Goal: Use online tool/utility: Use online tool/utility

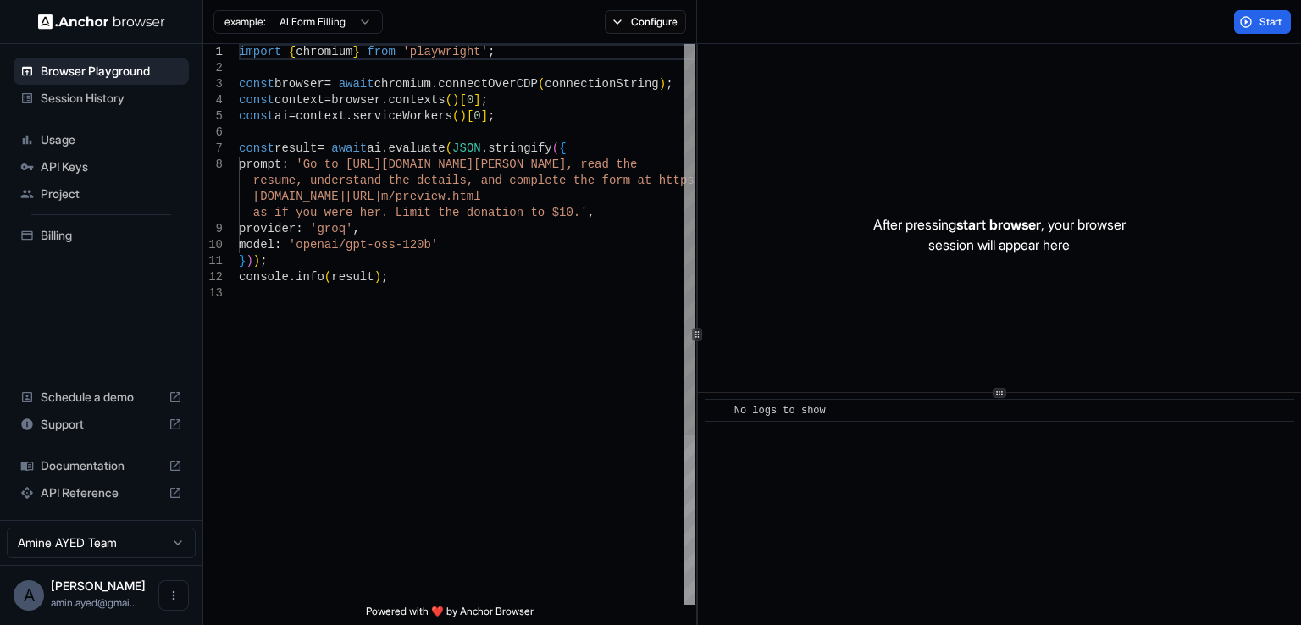
click at [441, 269] on div "import { chromium } from 'playwright' ; const browser = await chromium . connec…" at bounding box center [467, 445] width 457 height 802
click at [541, 320] on div "const result = await ai . evaluate ( JSON . stringify ( { prompt : 'Go to [URL]…" at bounding box center [467, 445] width 457 height 802
click at [566, 163] on div "const result = await ai . evaluate ( JSON . stringify ( { prompt : 'Go to [URL]…" at bounding box center [467, 445] width 457 height 802
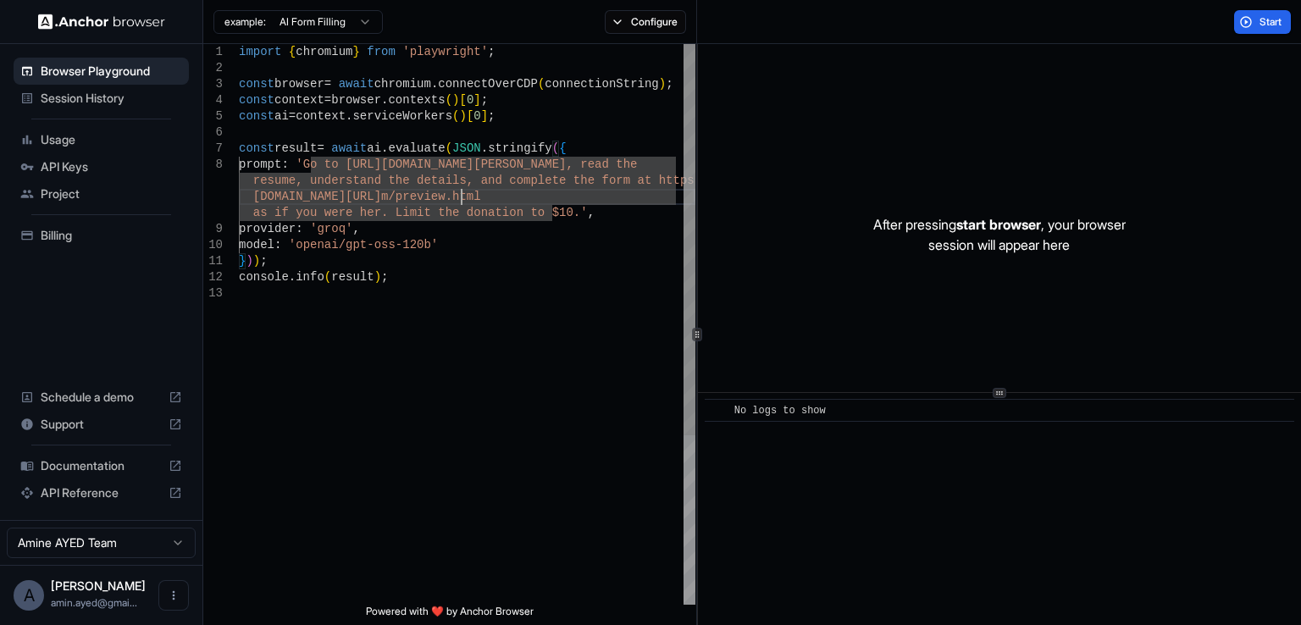
click at [461, 198] on div "const result = await ai . evaluate ( JSON . stringify ( { prompt : 'Go to [URL]…" at bounding box center [467, 445] width 457 height 802
click at [322, 186] on div "const result = await ai . evaluate ( JSON . stringify ( { prompt : 'Go to [URL]…" at bounding box center [467, 445] width 457 height 802
click at [551, 214] on div "const result = await ai . evaluate ( JSON . stringify ( { prompt : 'Go to [URL]…" at bounding box center [467, 445] width 457 height 802
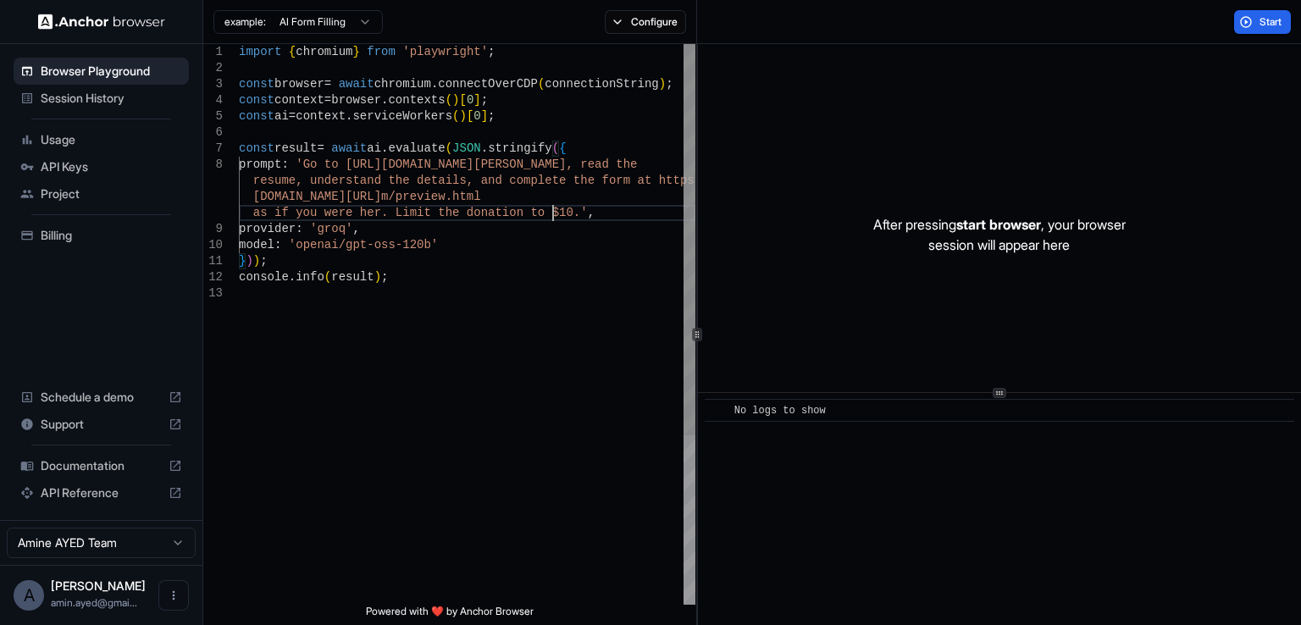
click at [402, 165] on div "const result = await ai . evaluate ( JSON . stringify ( { prompt : 'Go to [URL]…" at bounding box center [467, 445] width 457 height 802
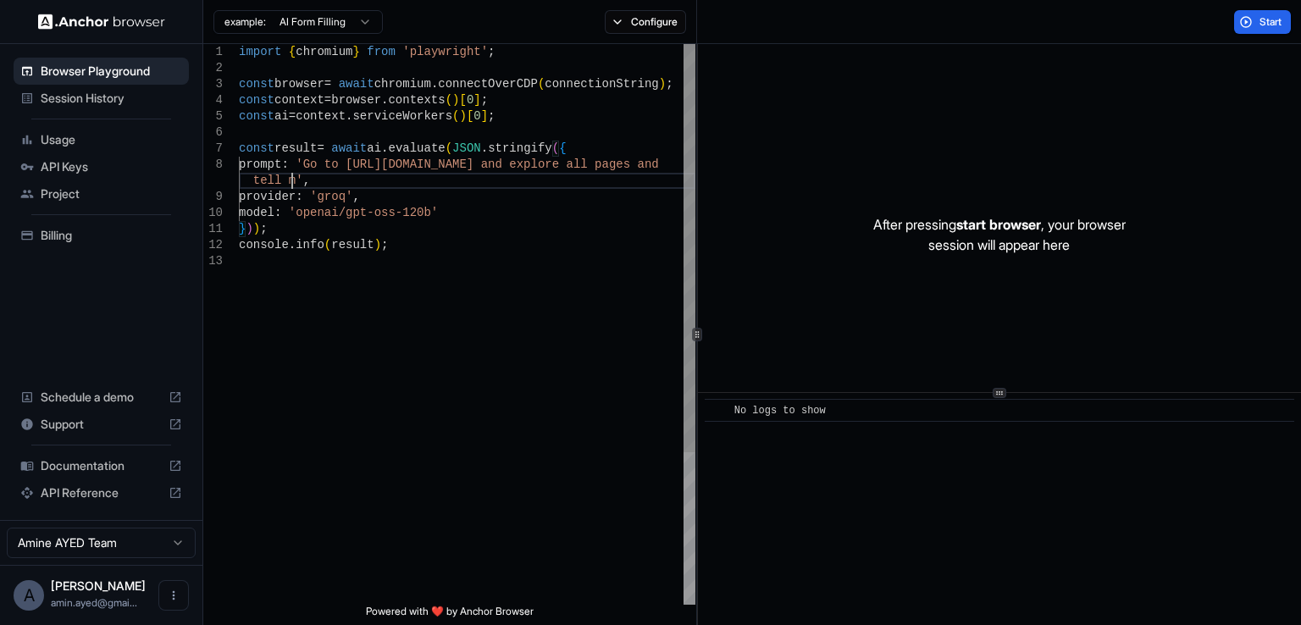
scroll to position [129, 0]
type textarea "**********"
click at [1268, 29] on button "Start" at bounding box center [1263, 22] width 57 height 24
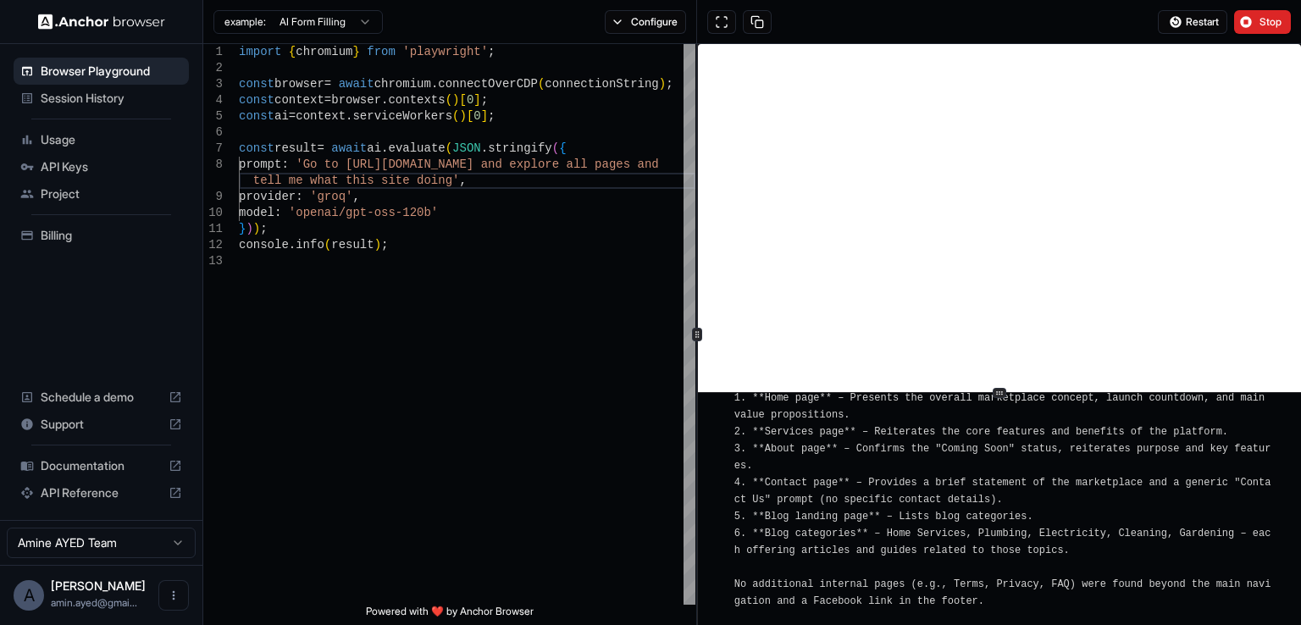
scroll to position [6942, 0]
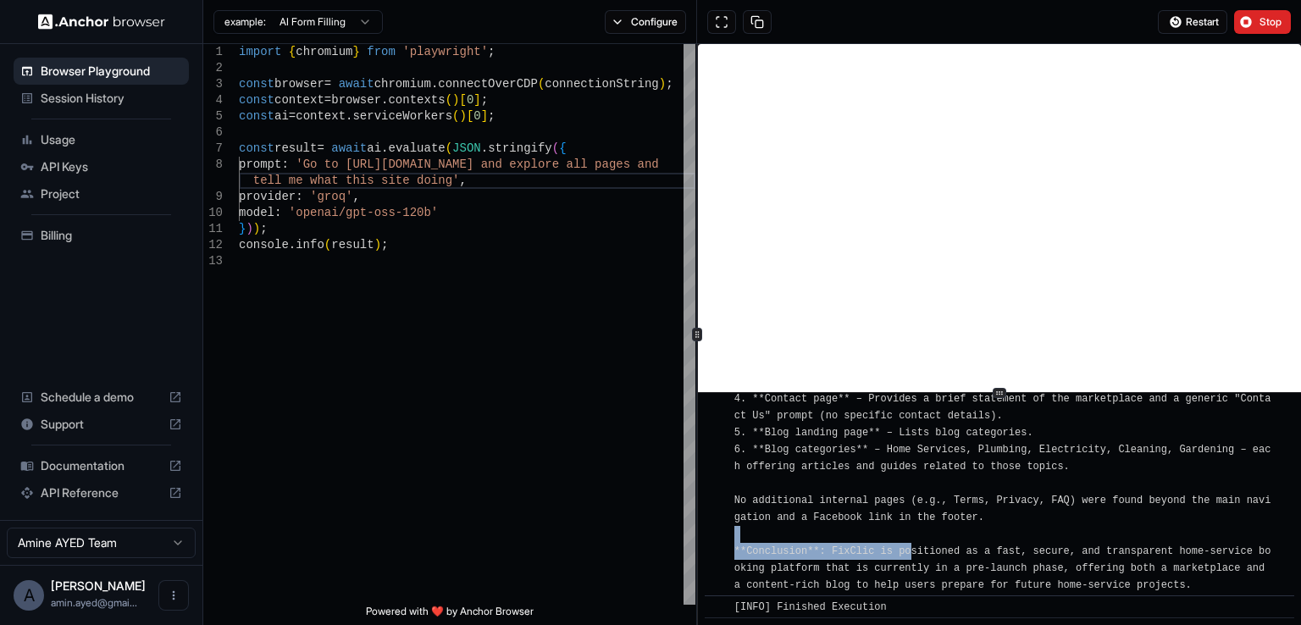
drag, startPoint x: 913, startPoint y: 554, endPoint x: 1212, endPoint y: 543, distance: 300.1
click at [1212, 543] on div "[INFO] FixClic is a forthcoming online marketplace that simplifies the discover…" at bounding box center [1005, 340] width 541 height 508
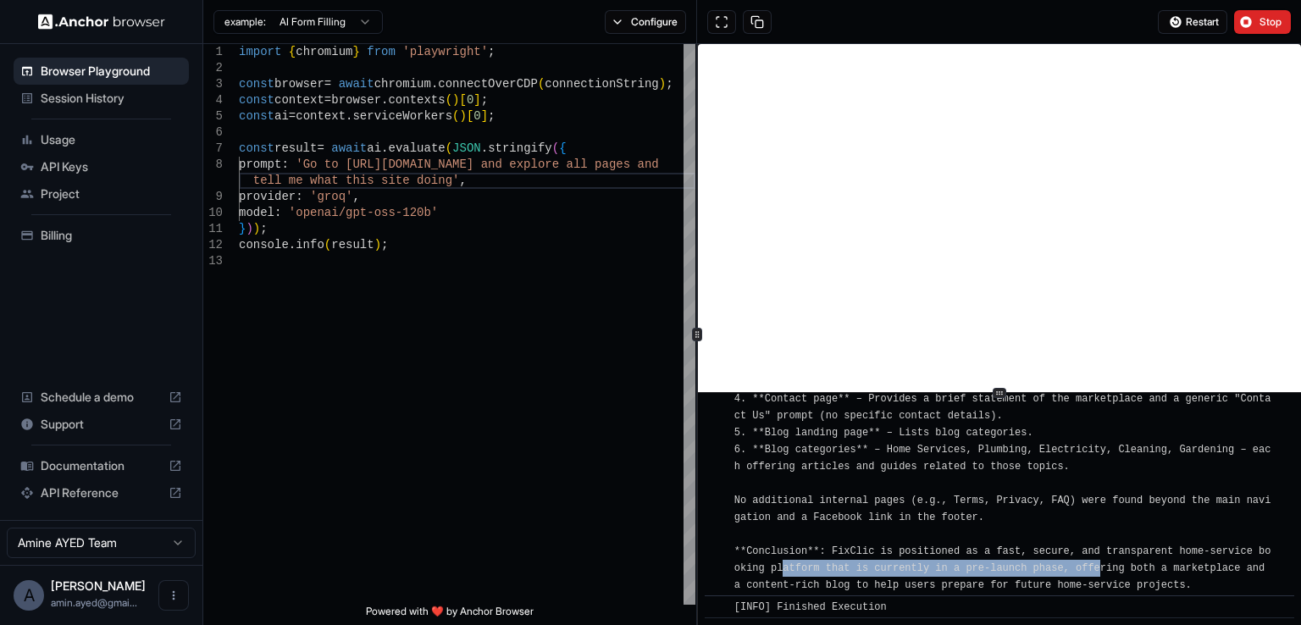
drag, startPoint x: 791, startPoint y: 570, endPoint x: 1108, endPoint y: 563, distance: 317.8
click at [1108, 563] on span "[INFO] FixClic is a forthcoming online marketplace that simplifies the discover…" at bounding box center [1003, 339] width 537 height 503
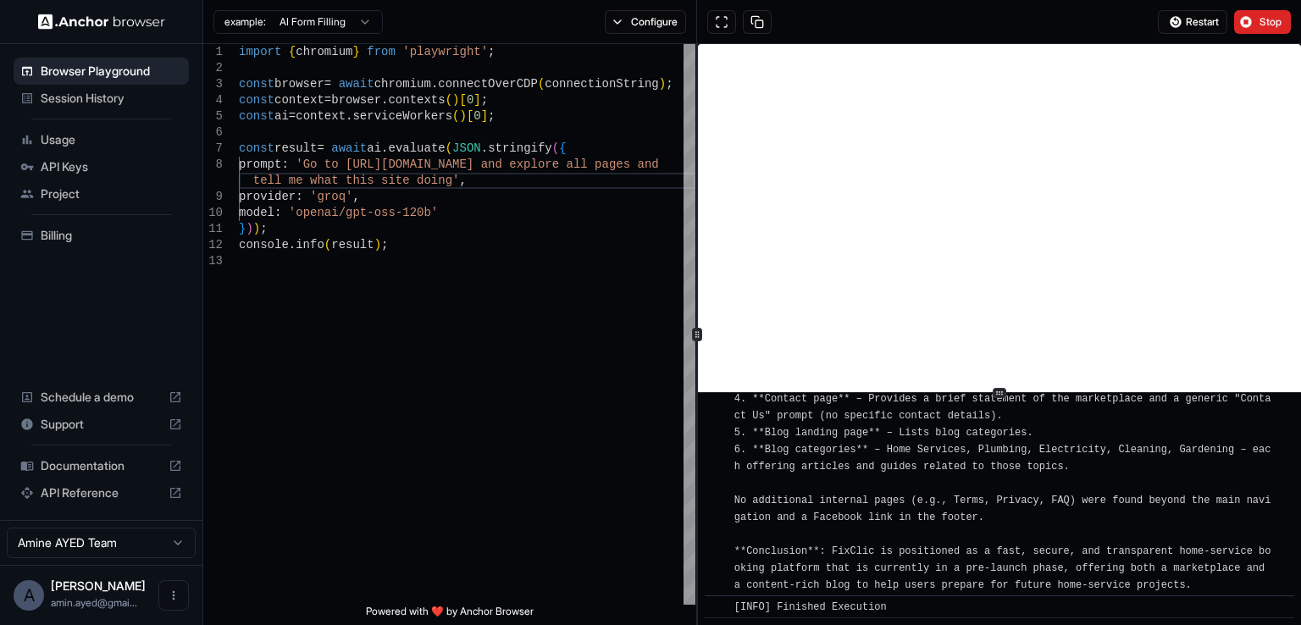
click at [1134, 584] on span "[INFO] FixClic is a forthcoming online marketplace that simplifies the discover…" at bounding box center [1003, 339] width 537 height 503
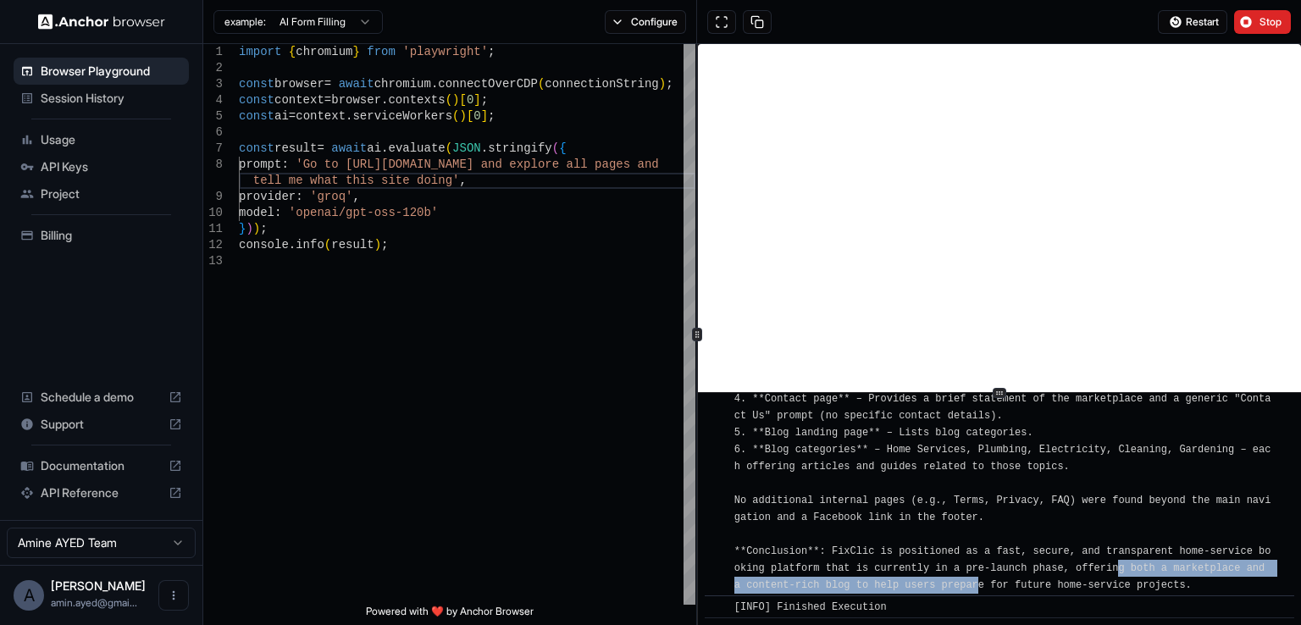
drag, startPoint x: 1194, startPoint y: 567, endPoint x: 988, endPoint y: 584, distance: 206.6
click at [988, 584] on span "[INFO] FixClic is a forthcoming online marketplace that simplifies the discover…" at bounding box center [1003, 339] width 537 height 503
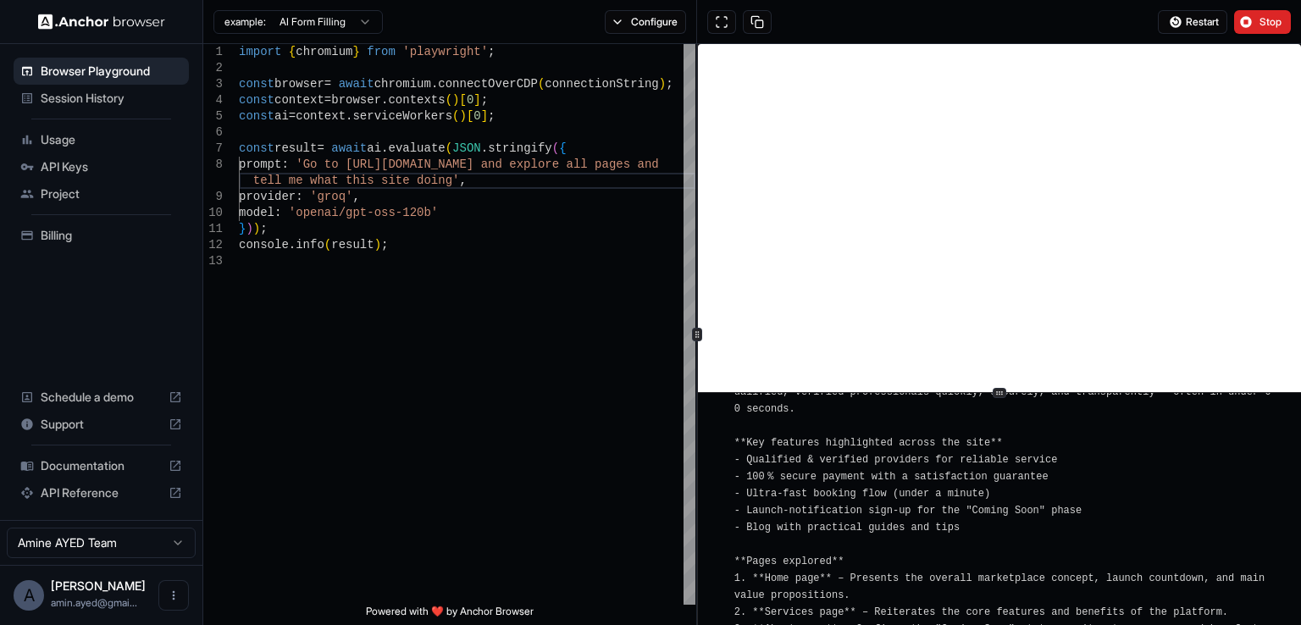
scroll to position [6688, 0]
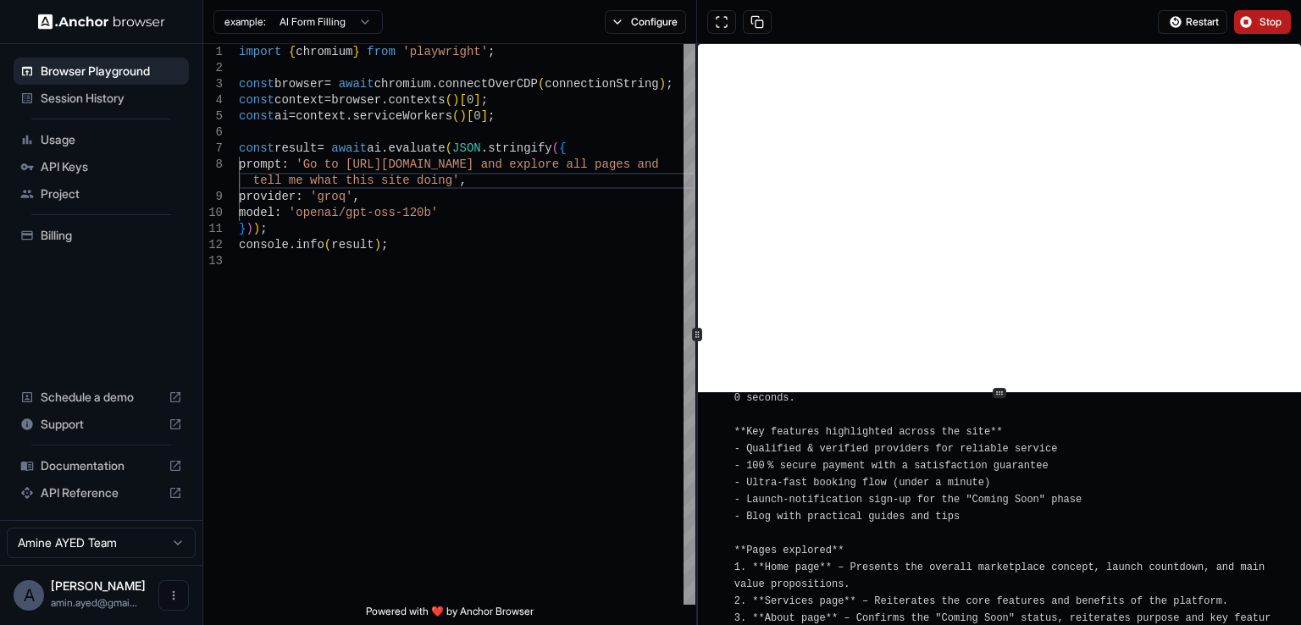
click at [1269, 12] on button "Stop" at bounding box center [1263, 22] width 57 height 24
